Goal: Communication & Community: Connect with others

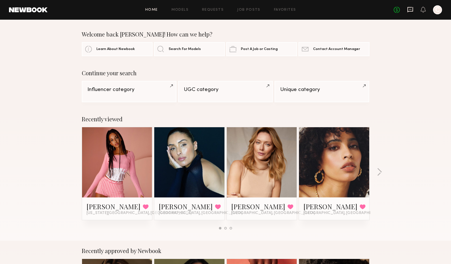
click at [409, 11] on icon at bounding box center [411, 9] width 6 height 5
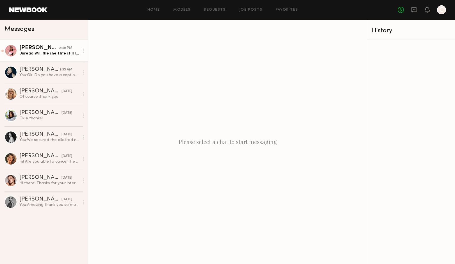
click at [22, 55] on div "Unread: Will the shelf life still last if it’s open like this or should I keep …" at bounding box center [49, 53] width 60 height 5
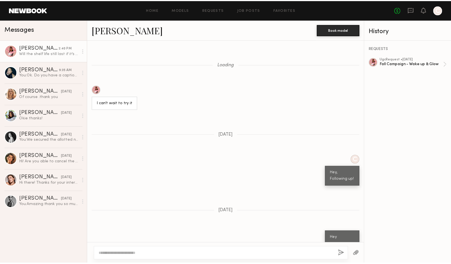
scroll to position [659, 0]
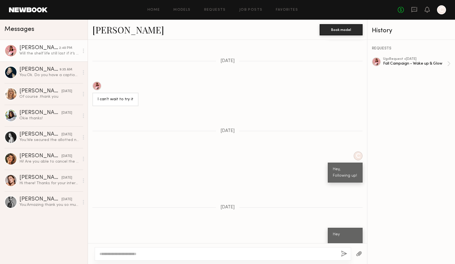
click at [22, 6] on header "Home Models Requests Job Posts Favorites Sign Out No fees up to $5,000 C" at bounding box center [227, 10] width 455 height 20
click at [25, 14] on header "Home Models Requests Job Posts Favorites Sign Out No fees up to $5,000 C" at bounding box center [227, 10] width 455 height 20
click at [24, 10] on link at bounding box center [28, 9] width 39 height 5
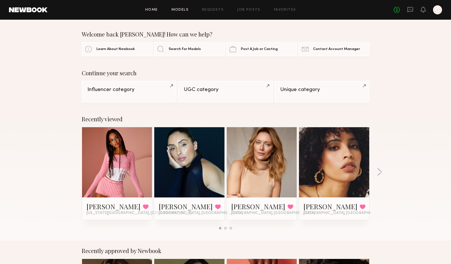
click at [189, 10] on link "Models" at bounding box center [179, 10] width 17 height 4
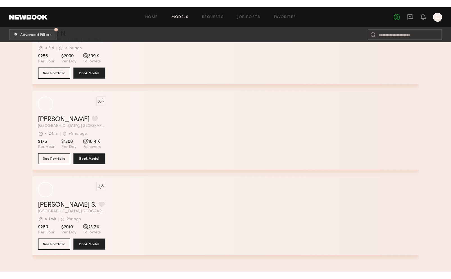
scroll to position [1156, 0]
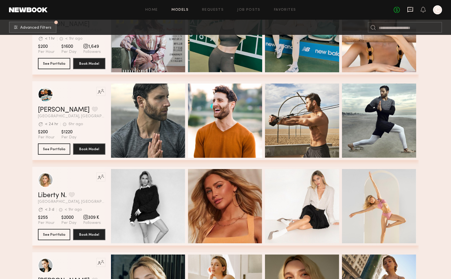
click at [409, 11] on icon at bounding box center [411, 9] width 6 height 5
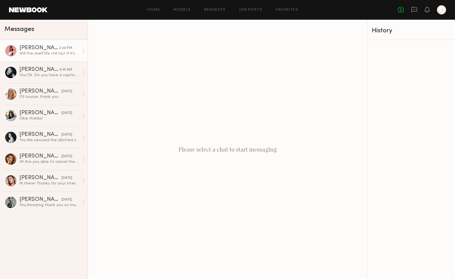
click at [50, 45] on div "[PERSON_NAME]" at bounding box center [39, 48] width 40 height 6
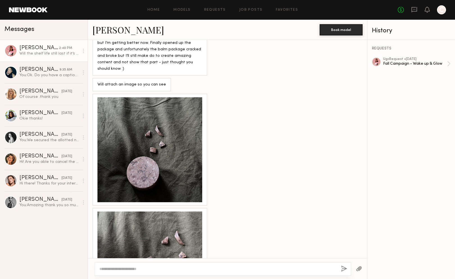
scroll to position [975, 0]
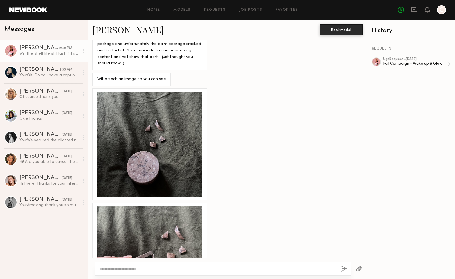
click at [171, 160] on div at bounding box center [150, 144] width 105 height 105
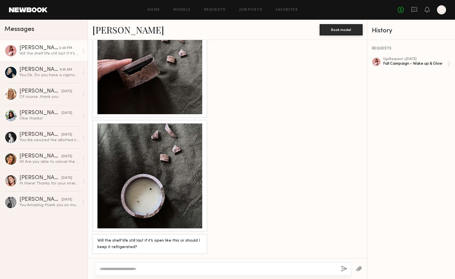
drag, startPoint x: 160, startPoint y: 167, endPoint x: 161, endPoint y: 177, distance: 10.2
click at [161, 177] on div at bounding box center [150, 175] width 105 height 105
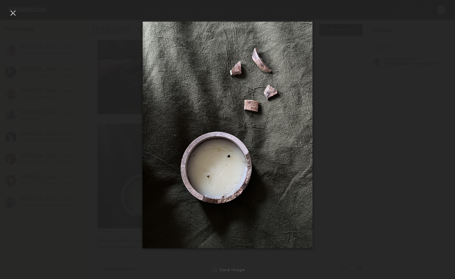
click at [124, 148] on div at bounding box center [227, 135] width 455 height 252
click at [104, 163] on div at bounding box center [227, 135] width 455 height 252
click at [93, 106] on div at bounding box center [227, 135] width 455 height 252
click at [18, 22] on div at bounding box center [227, 135] width 455 height 252
click at [15, 12] on div at bounding box center [12, 12] width 9 height 9
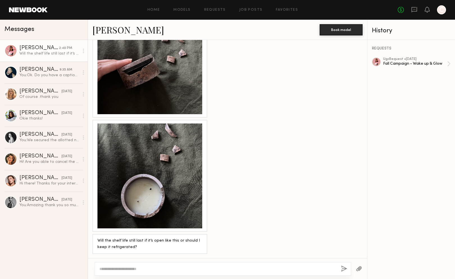
click at [156, 196] on div at bounding box center [150, 175] width 105 height 105
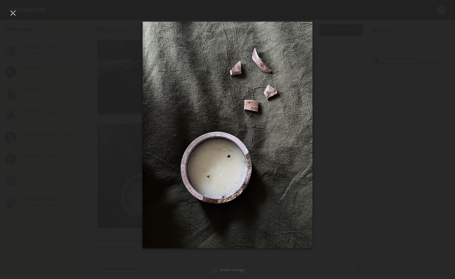
click at [119, 98] on div at bounding box center [227, 135] width 455 height 252
click at [109, 74] on div at bounding box center [227, 135] width 455 height 252
click at [11, 11] on div at bounding box center [12, 12] width 9 height 9
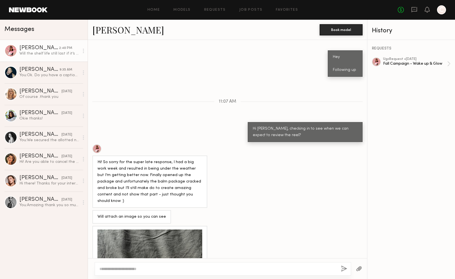
scroll to position [862, 0]
